Goal: Information Seeking & Learning: Learn about a topic

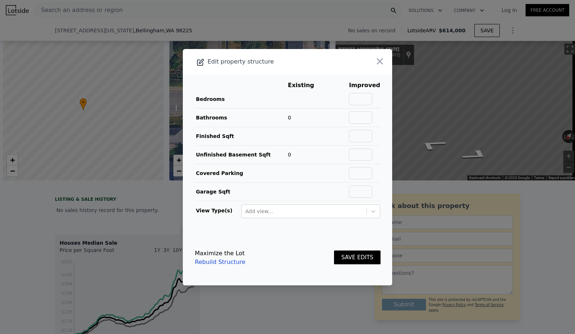
scroll to position [0, 3]
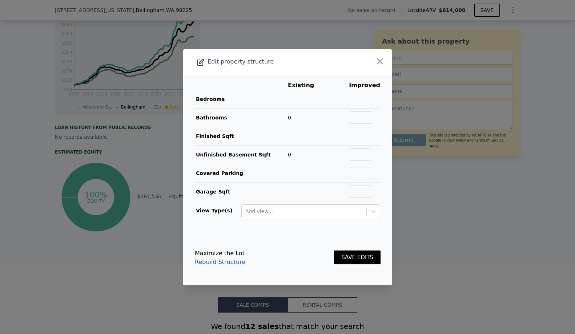
drag, startPoint x: 375, startPoint y: 61, endPoint x: 320, endPoint y: 103, distance: 68.5
click at [375, 61] on icon "button" at bounding box center [380, 61] width 10 height 10
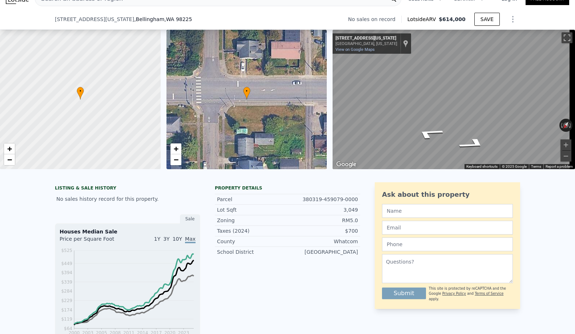
scroll to position [0, 0]
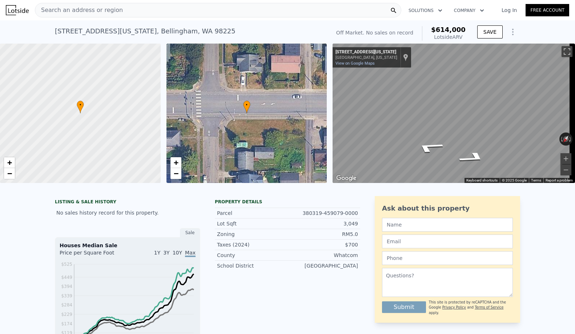
click at [151, 16] on div "Search an address or region" at bounding box center [218, 10] width 366 height 15
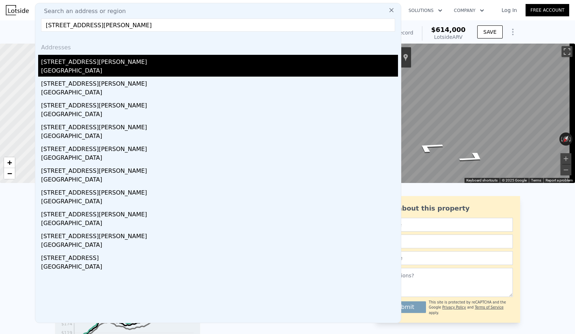
type input "[STREET_ADDRESS][PERSON_NAME]"
click at [158, 67] on div "[GEOGRAPHIC_DATA]" at bounding box center [219, 72] width 357 height 10
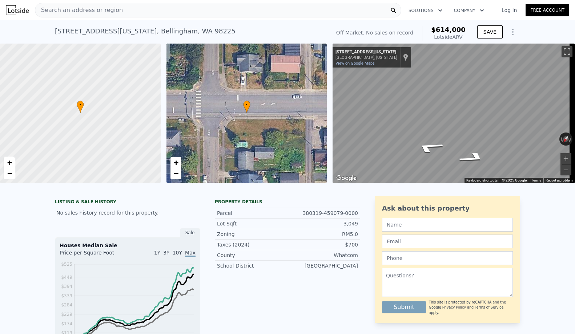
type input "3"
type input "2.75"
type input "1110"
type input "1850"
type input "4255"
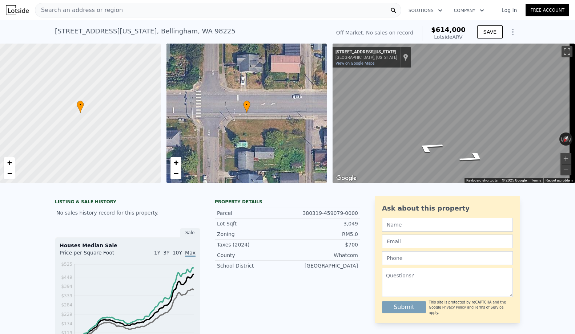
type input "6750"
type input "$ 960,000"
type input "7"
type input "$ 401,281"
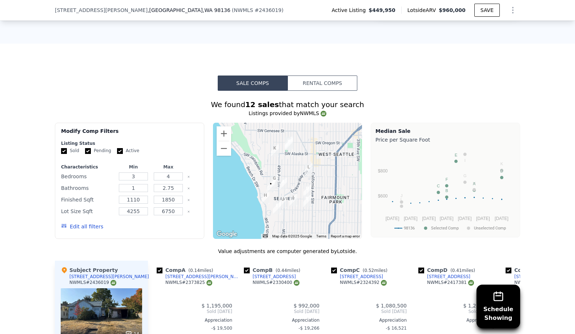
scroll to position [692, 0]
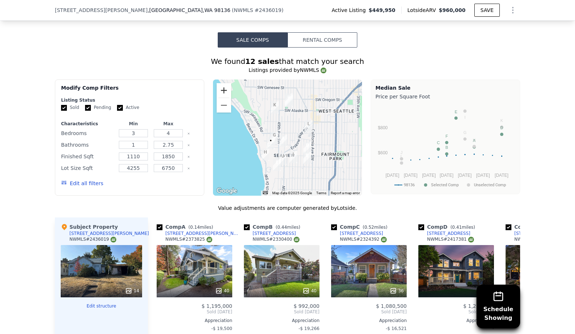
click at [219, 94] on button "Zoom in" at bounding box center [224, 90] width 15 height 15
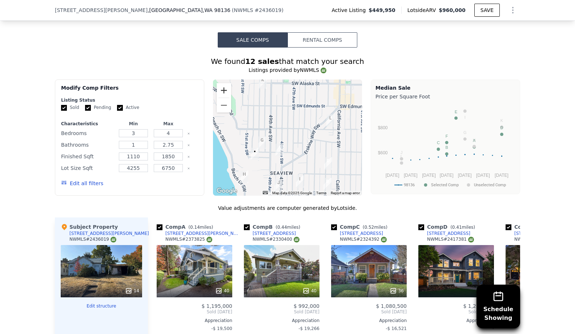
click at [219, 94] on button "Zoom in" at bounding box center [224, 90] width 15 height 15
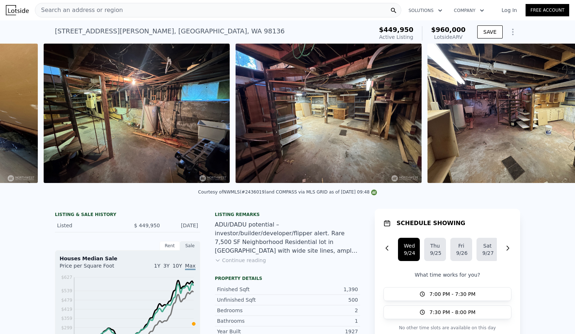
scroll to position [0, 2252]
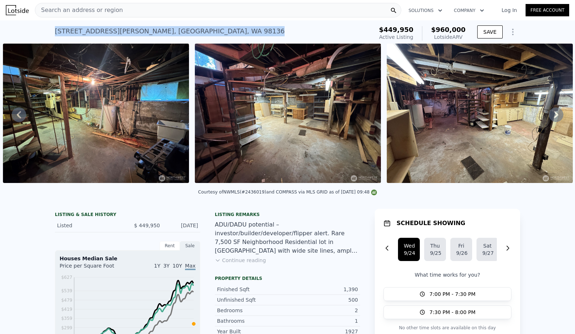
drag, startPoint x: 196, startPoint y: 29, endPoint x: 53, endPoint y: 29, distance: 142.5
click at [55, 29] on div "[STREET_ADDRESS][PERSON_NAME] Active at $449,950 (~ARV $960k )" at bounding box center [213, 33] width 316 height 20
copy div "[STREET_ADDRESS][PERSON_NAME]"
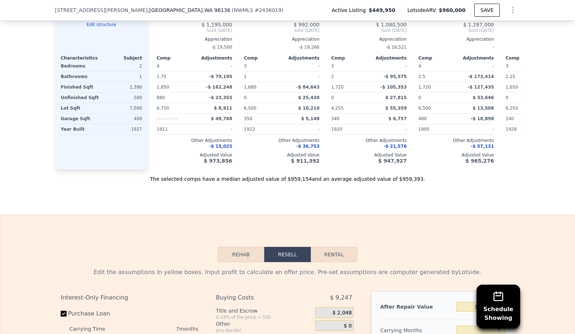
scroll to position [1189, 0]
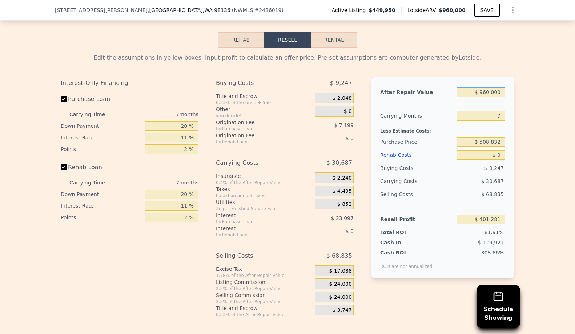
drag, startPoint x: 466, startPoint y: 105, endPoint x: 501, endPoint y: 96, distance: 36.4
click at [503, 102] on div "After Repair Value $ 960,000 Carrying Months 7 Less Estimate Costs: Purchase Pr…" at bounding box center [442, 178] width 143 height 202
type input "$ 9"
type input "-$ 488,185"
type input "$ 92"
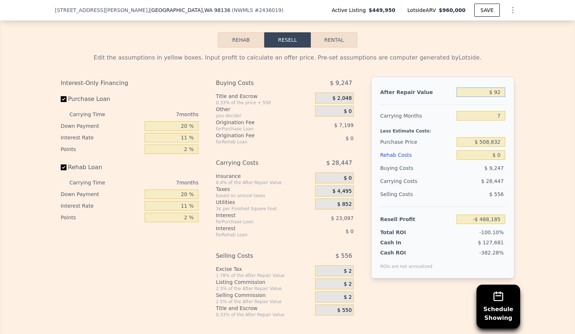
type input "-$ 488,108"
type input "$ 925"
type input "-$ 487,336"
type input "$ 9,250"
type input "-$ 479,624"
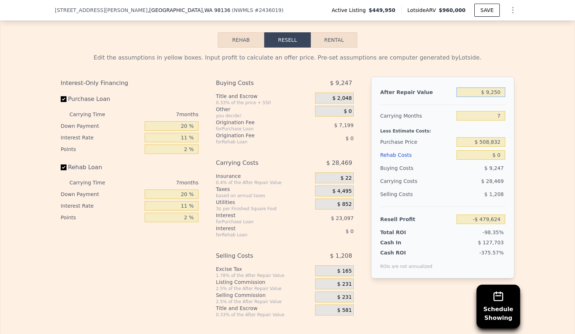
type input "$ 92,500"
type input "-$ 402,491"
type input "$ 925,000"
type input "$ 368,853"
type input "$ 925,000"
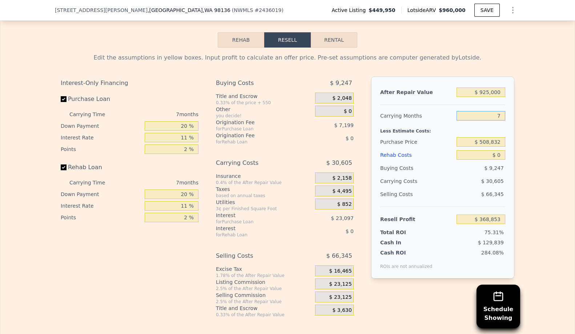
type input "9"
type input "$ 360,108"
type input "9"
drag, startPoint x: 481, startPoint y: 167, endPoint x: 500, endPoint y: 168, distance: 19.7
click at [499, 160] on input "$ 0" at bounding box center [481, 154] width 49 height 9
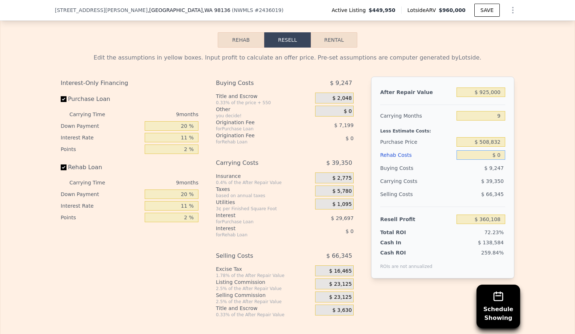
type input "$ 2"
type input "$ 360,106"
type input "$ 20"
type input "$ 360,088"
type input "$ 200"
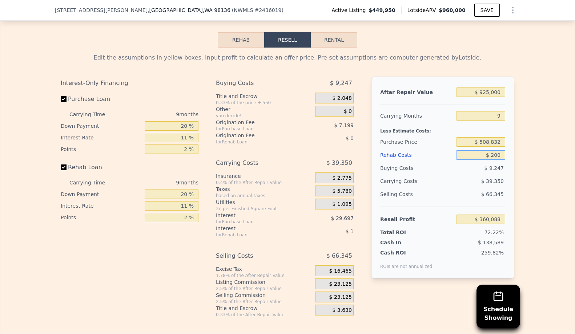
type input "$ 359,896"
type input "$ 2,000"
type input "$ 357,941"
type input "$ 20,000"
type input "$ 338,465"
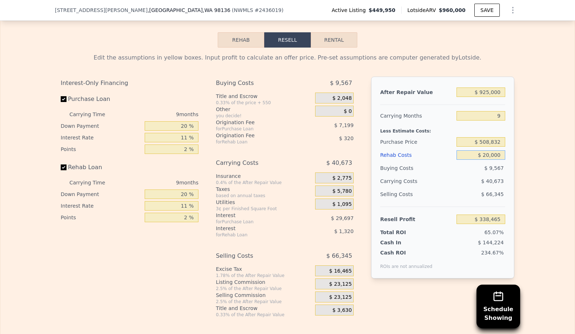
type input "$ 200,000"
type input "$ 143,705"
type input "$ 200,000"
type input "$ 500,000"
type input "$ 89,384"
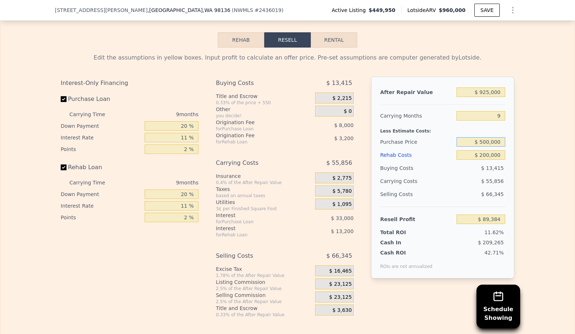
click at [497, 147] on input "$ 500,000" at bounding box center [481, 141] width 49 height 9
type input "$ 550,000"
type input "$ 35,123"
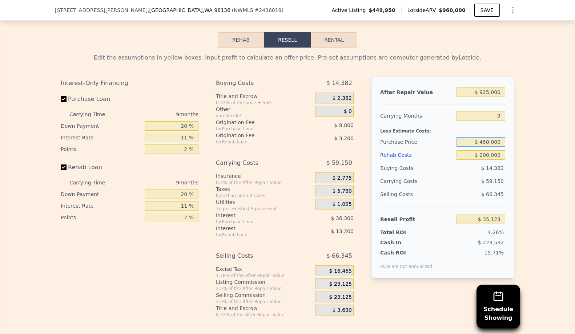
type input "$ 450,000"
type input "$ 143,653"
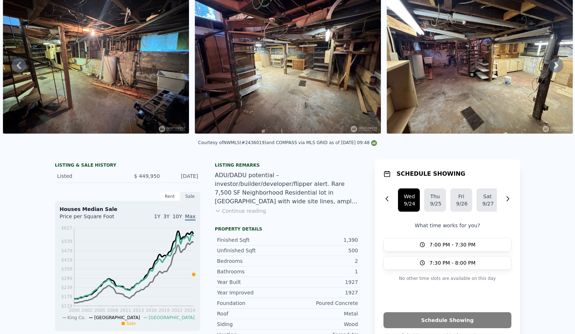
scroll to position [3, 0]
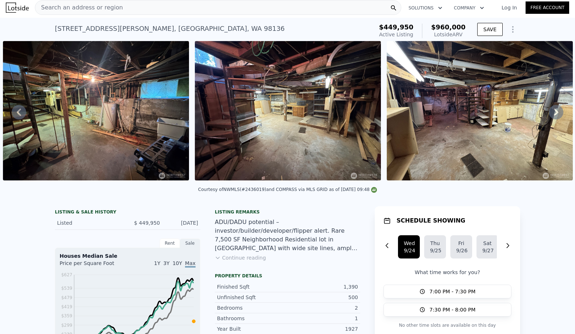
drag, startPoint x: 383, startPoint y: 27, endPoint x: 464, endPoint y: 36, distance: 81.7
click at [464, 36] on div "$449,950 Active Listing $960,000 Lotside ARV" at bounding box center [422, 31] width 92 height 20
click at [406, 33] on span "Active Listing" at bounding box center [396, 35] width 34 height 6
drag, startPoint x: 381, startPoint y: 26, endPoint x: 470, endPoint y: 39, distance: 90.3
click at [470, 39] on div "[STREET_ADDRESS][PERSON_NAME] Active at $449,950 (~ARV $960k ) $449,950 Active …" at bounding box center [287, 31] width 465 height 20
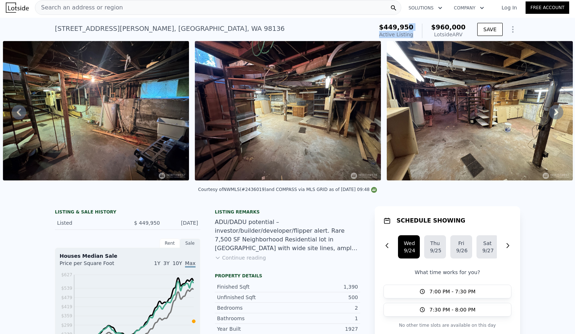
click at [411, 31] on div "$449,950 Active Listing" at bounding box center [396, 31] width 35 height 15
click at [387, 27] on span "$449,950" at bounding box center [396, 27] width 35 height 8
drag, startPoint x: 384, startPoint y: 27, endPoint x: 417, endPoint y: 33, distance: 33.6
click at [417, 33] on div "$449,950 Active Listing $960,000 Lotside ARV" at bounding box center [422, 31] width 87 height 15
